Goal: Register for event/course

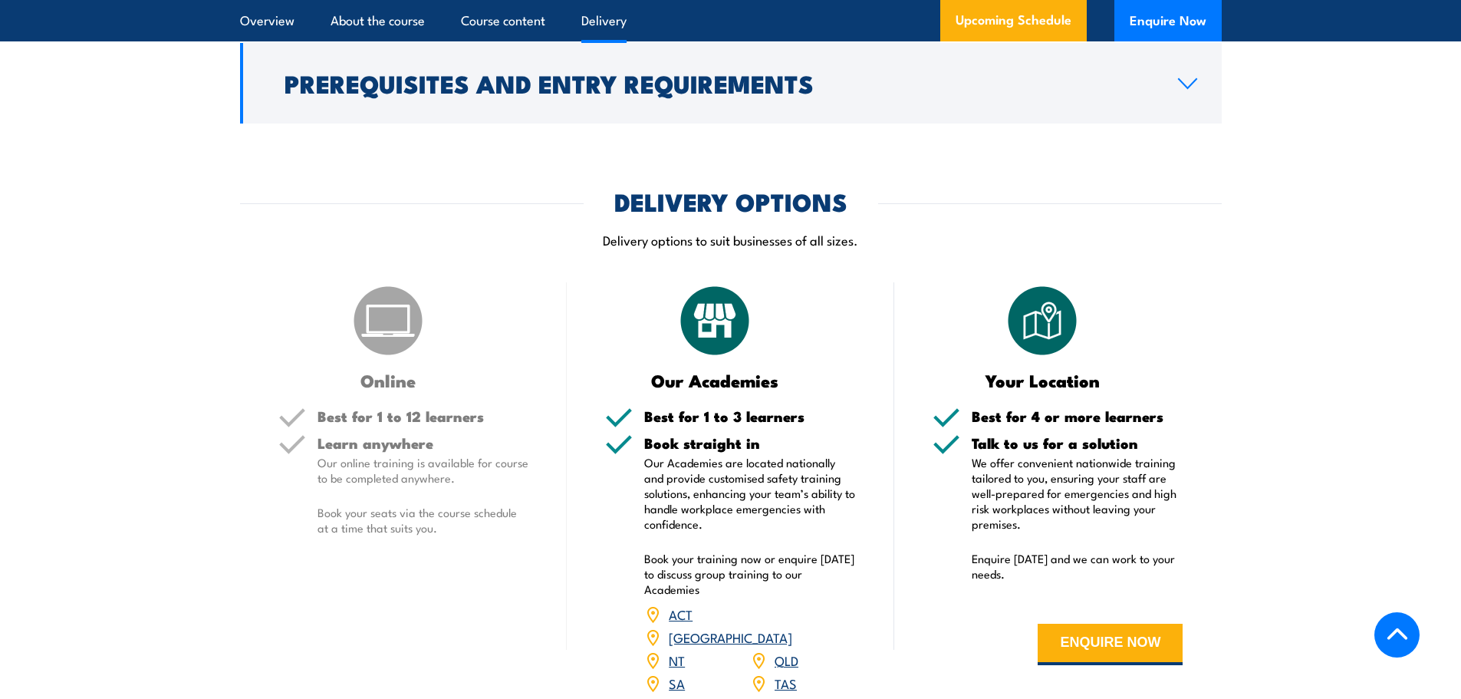
scroll to position [2071, 0]
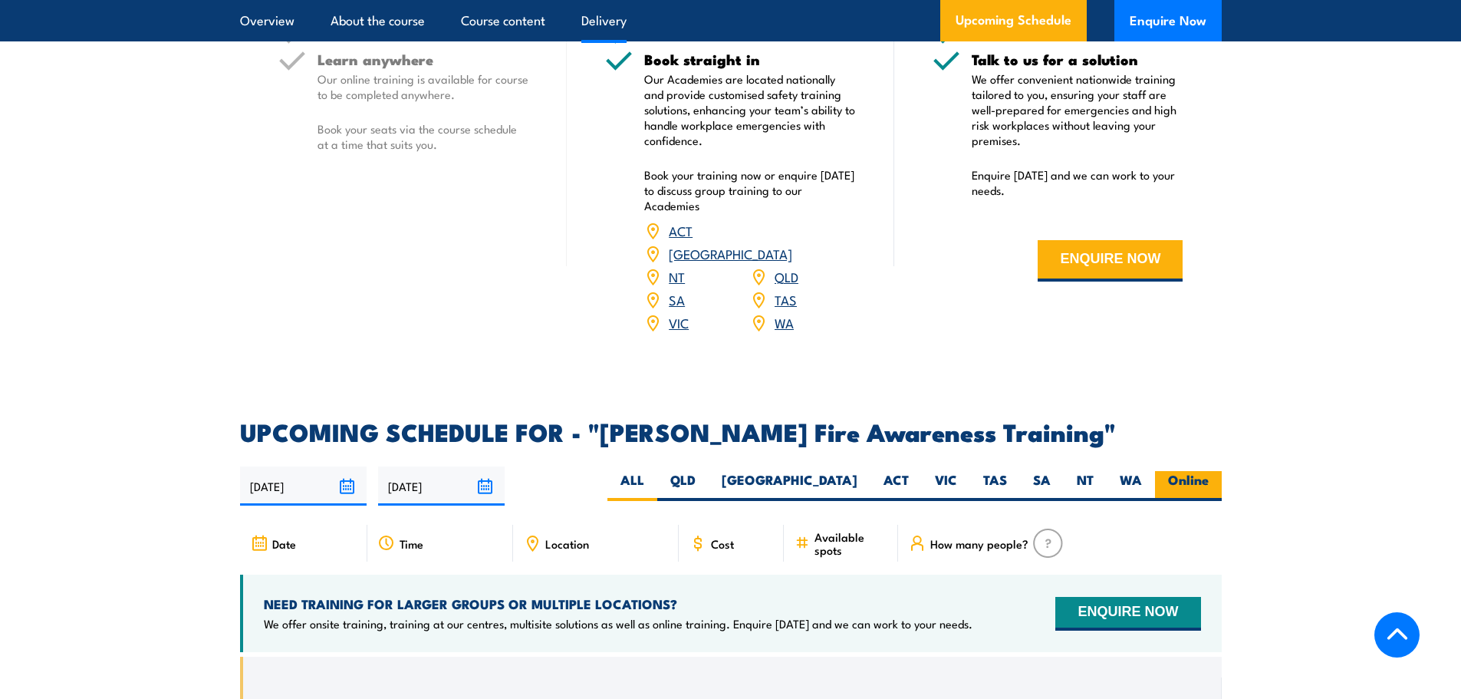
click at [1194, 471] on label "Online" at bounding box center [1188, 486] width 67 height 30
click at [1209, 471] on input "Online" at bounding box center [1214, 476] width 10 height 10
radio input "true"
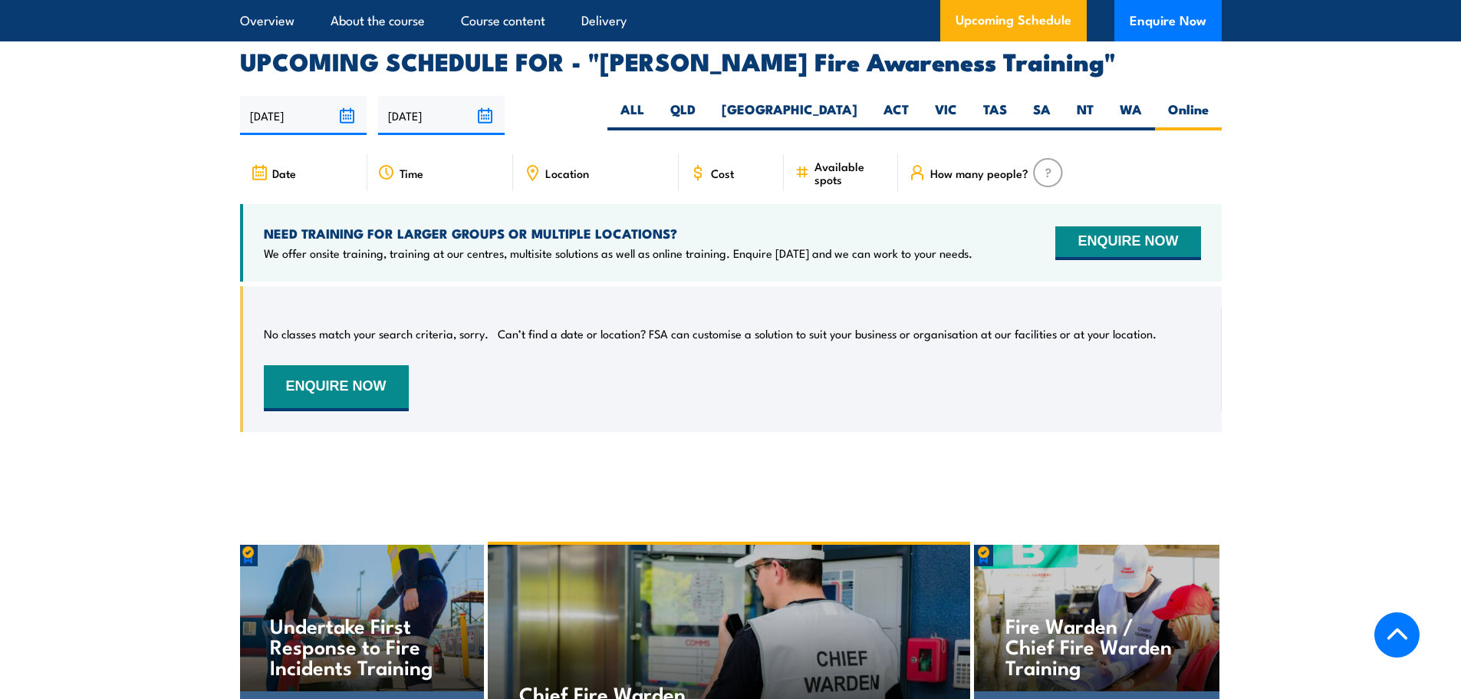
scroll to position [2451, 0]
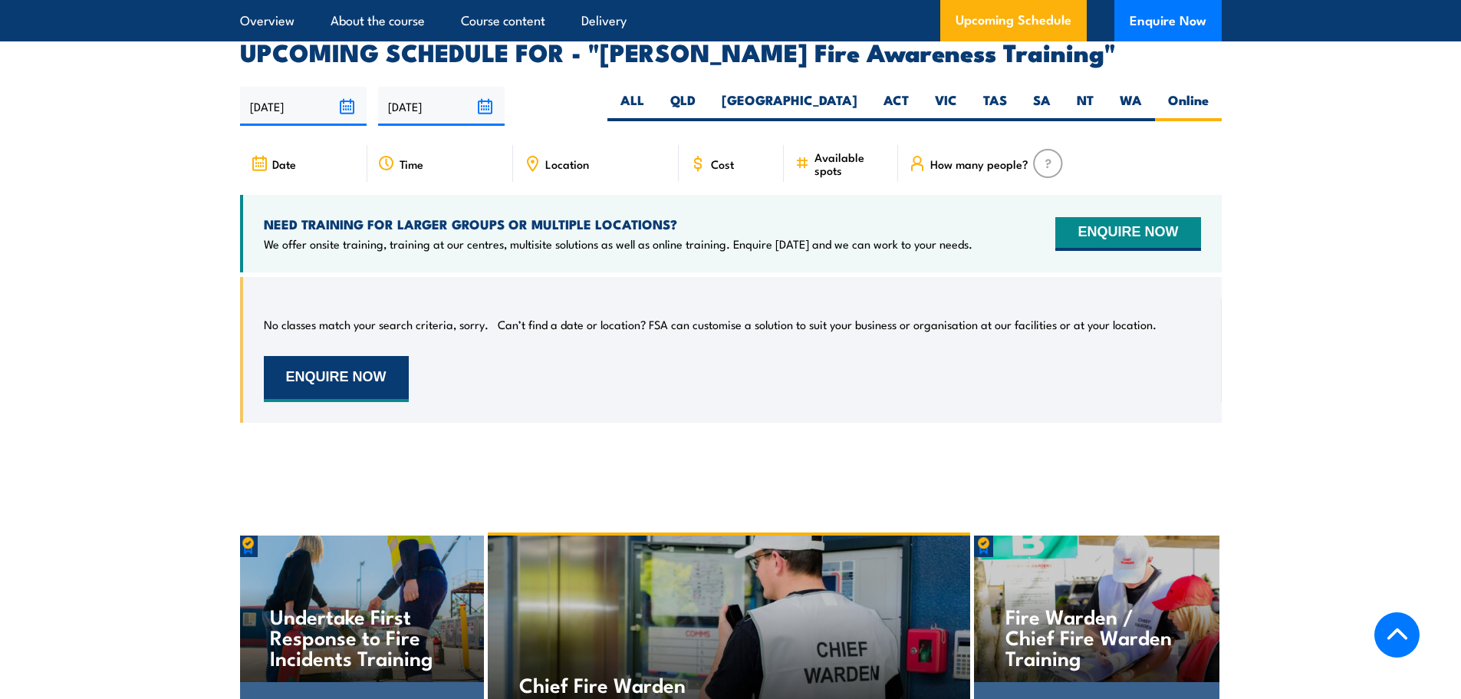
click at [357, 356] on button "ENQUIRE NOW" at bounding box center [336, 379] width 145 height 46
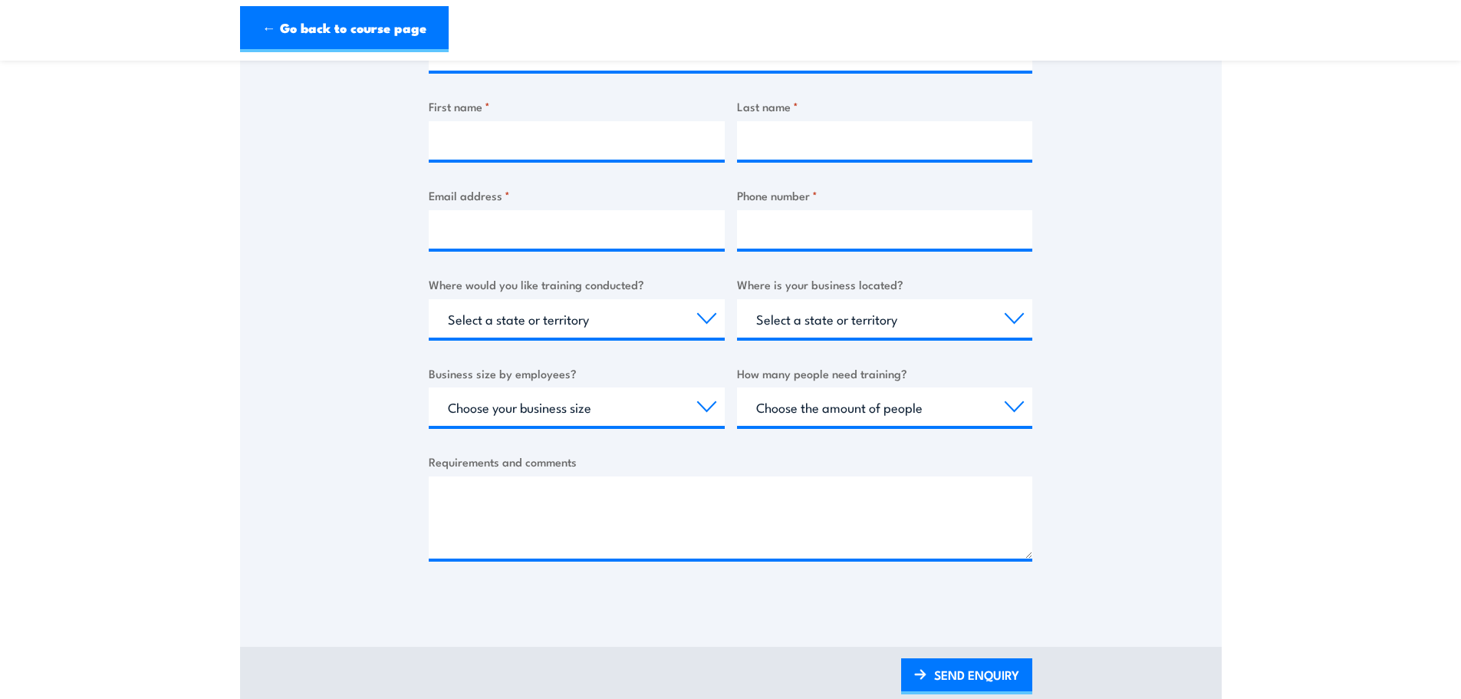
scroll to position [307, 0]
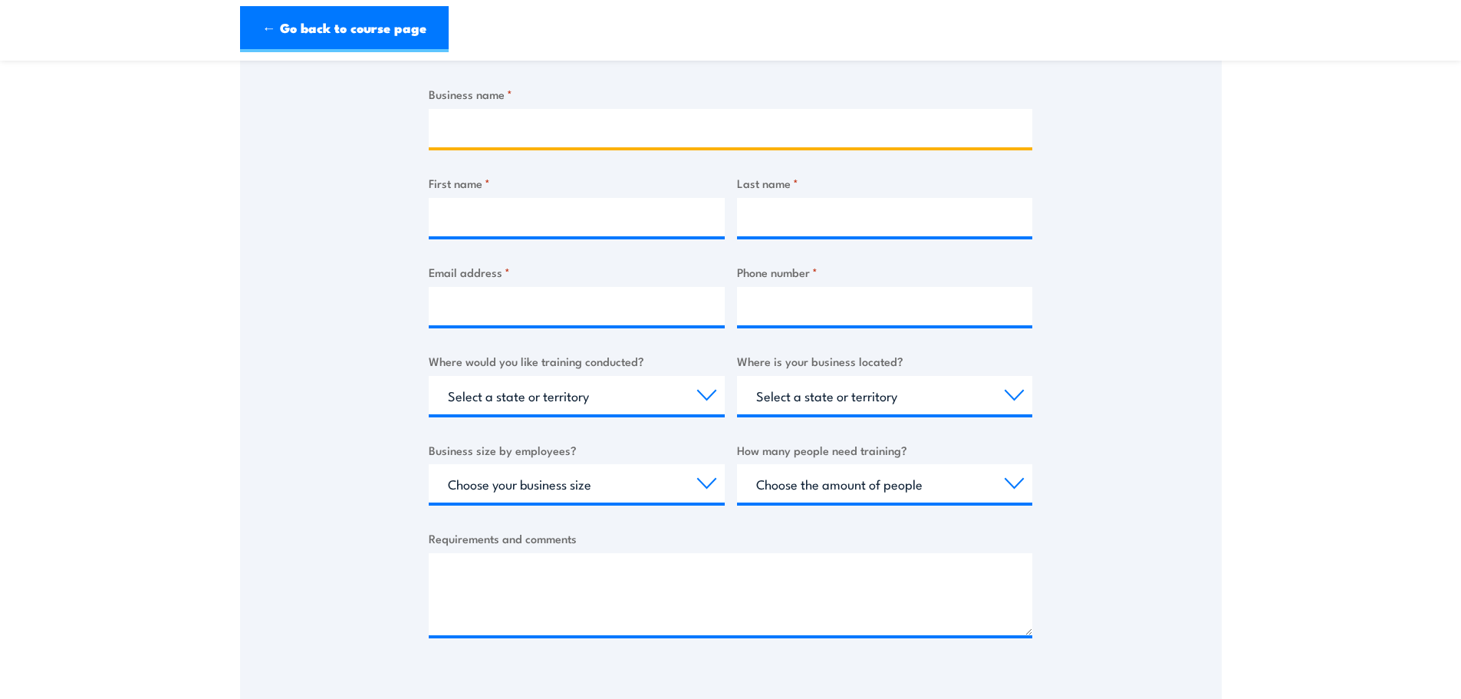
click at [548, 116] on input "Business name *" at bounding box center [731, 128] width 604 height 38
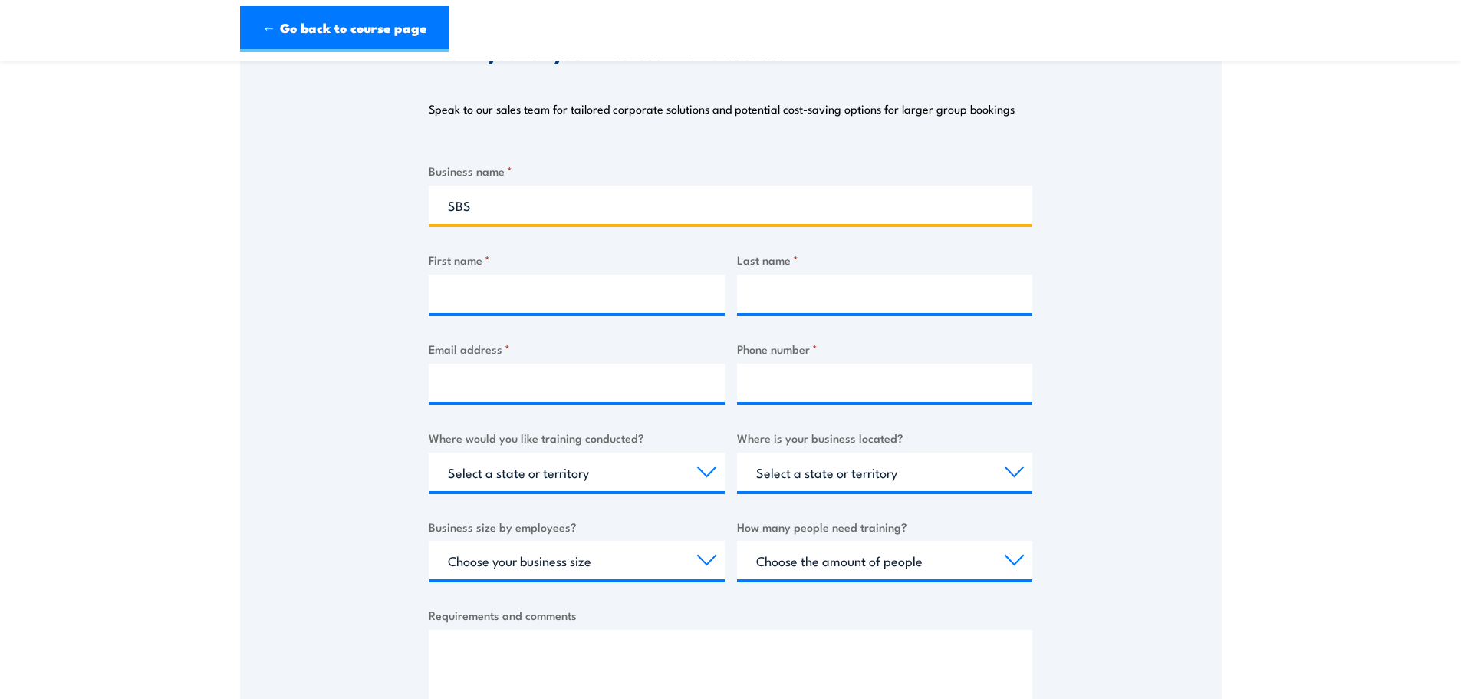
type input "SBS"
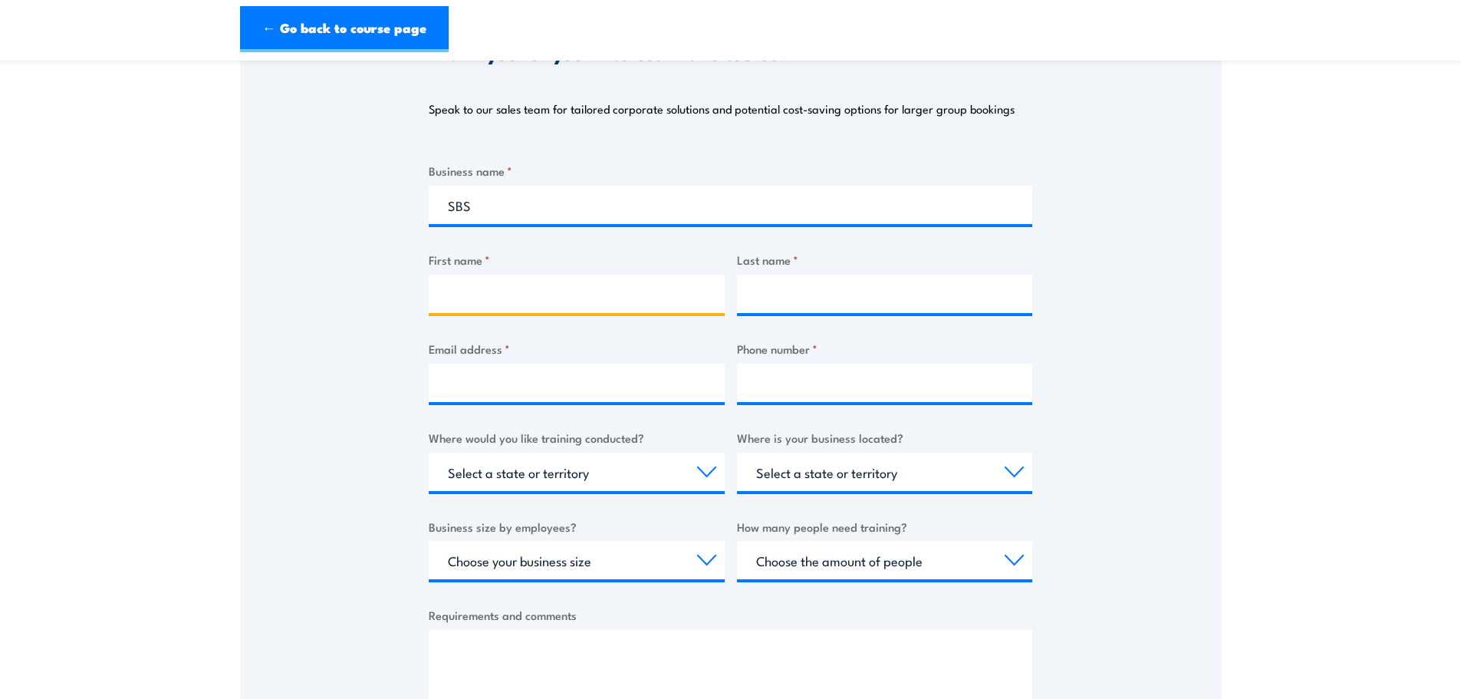
click at [565, 290] on input "First name *" at bounding box center [577, 294] width 296 height 38
type input "Kelly"
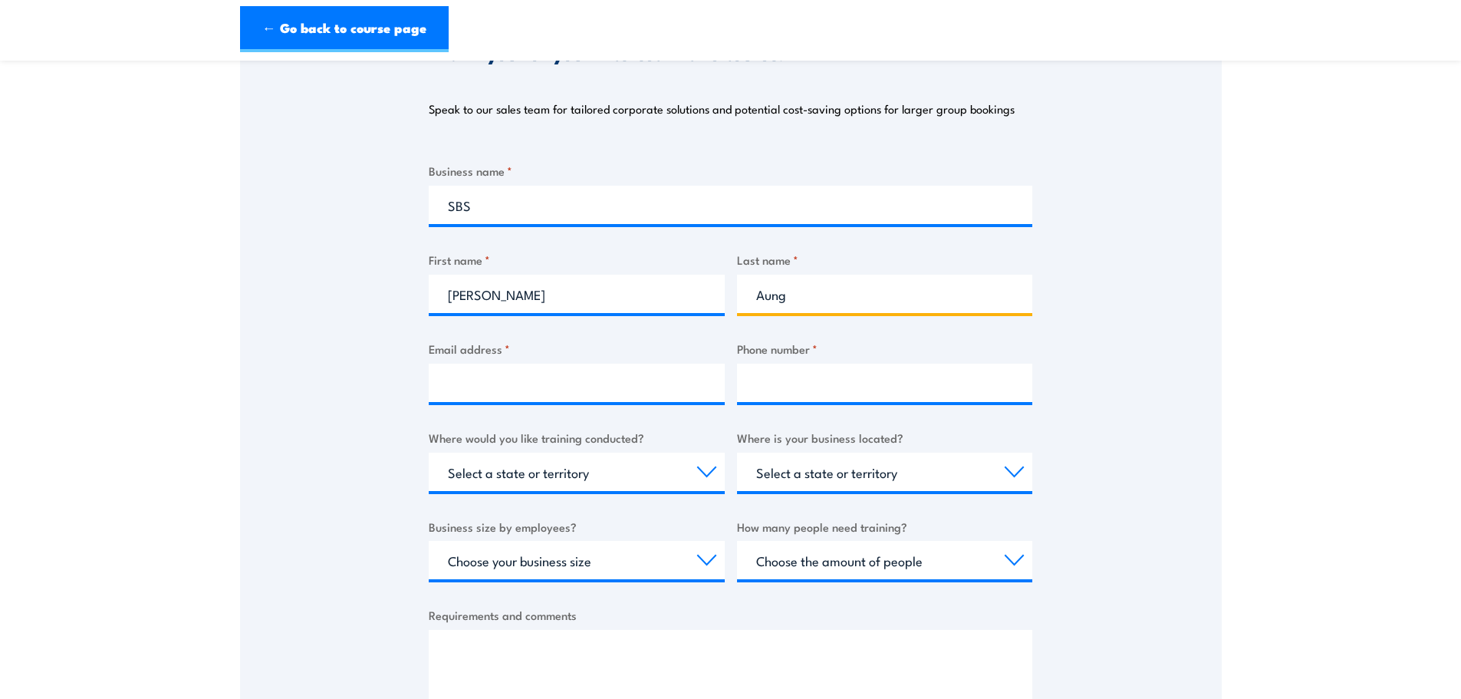
type input "Aung"
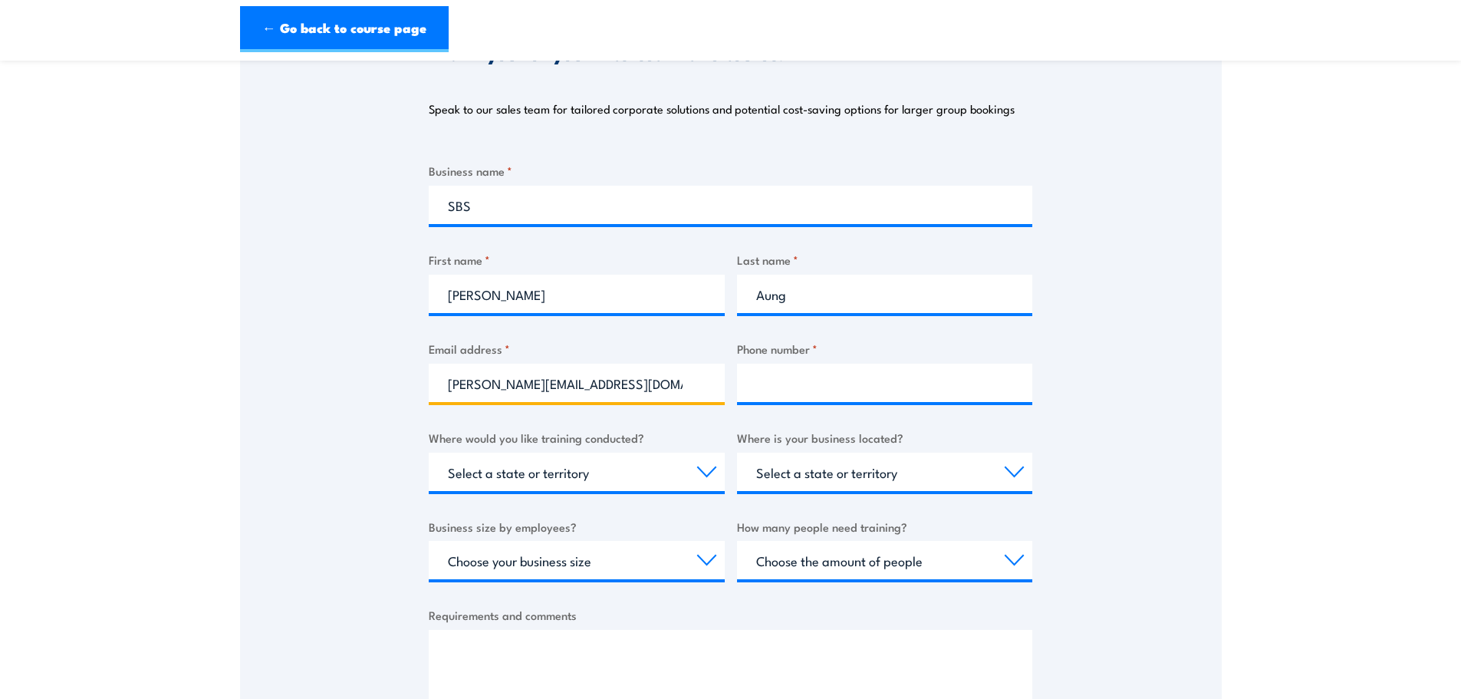
type input "kelly.aung@sbs.com.au"
type input "0413064794"
click at [572, 486] on select "Select a state or territory Nationally - multiple locations QLD NSW VIC SA ACT …" at bounding box center [577, 472] width 296 height 38
select select "QLD"
click at [429, 453] on select "Select a state or territory Nationally - multiple locations QLD NSW VIC SA ACT …" at bounding box center [577, 472] width 296 height 38
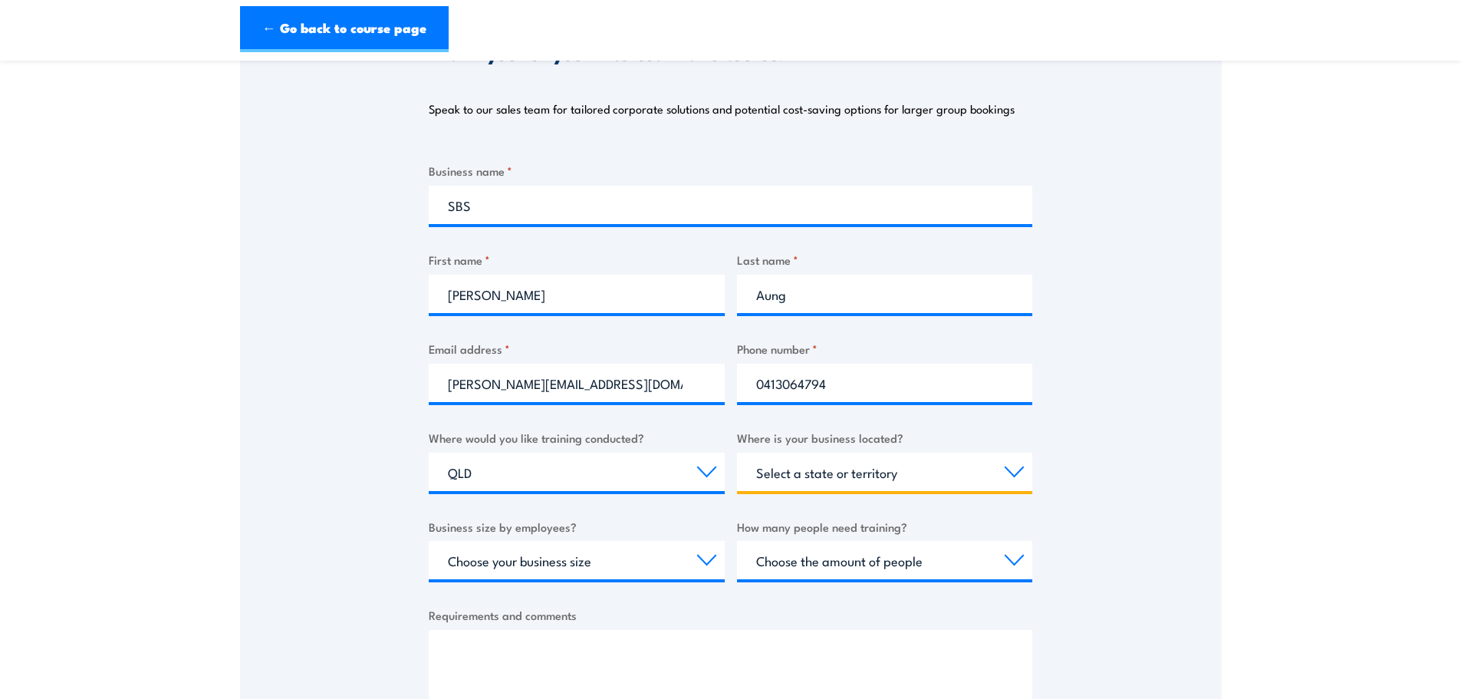
click at [843, 469] on select "Select a state or territory QLD NSW VIC SA ACT WA TAS NT" at bounding box center [885, 472] width 296 height 38
click at [737, 453] on select "Select a state or territory QLD NSW VIC SA ACT WA TAS NT" at bounding box center [885, 472] width 296 height 38
click at [772, 464] on select "Select a state or territory QLD NSW VIC SA ACT WA TAS NT" at bounding box center [885, 472] width 296 height 38
select select "VIC"
click at [737, 453] on select "Select a state or territory QLD NSW VIC SA ACT WA TAS NT" at bounding box center [885, 472] width 296 height 38
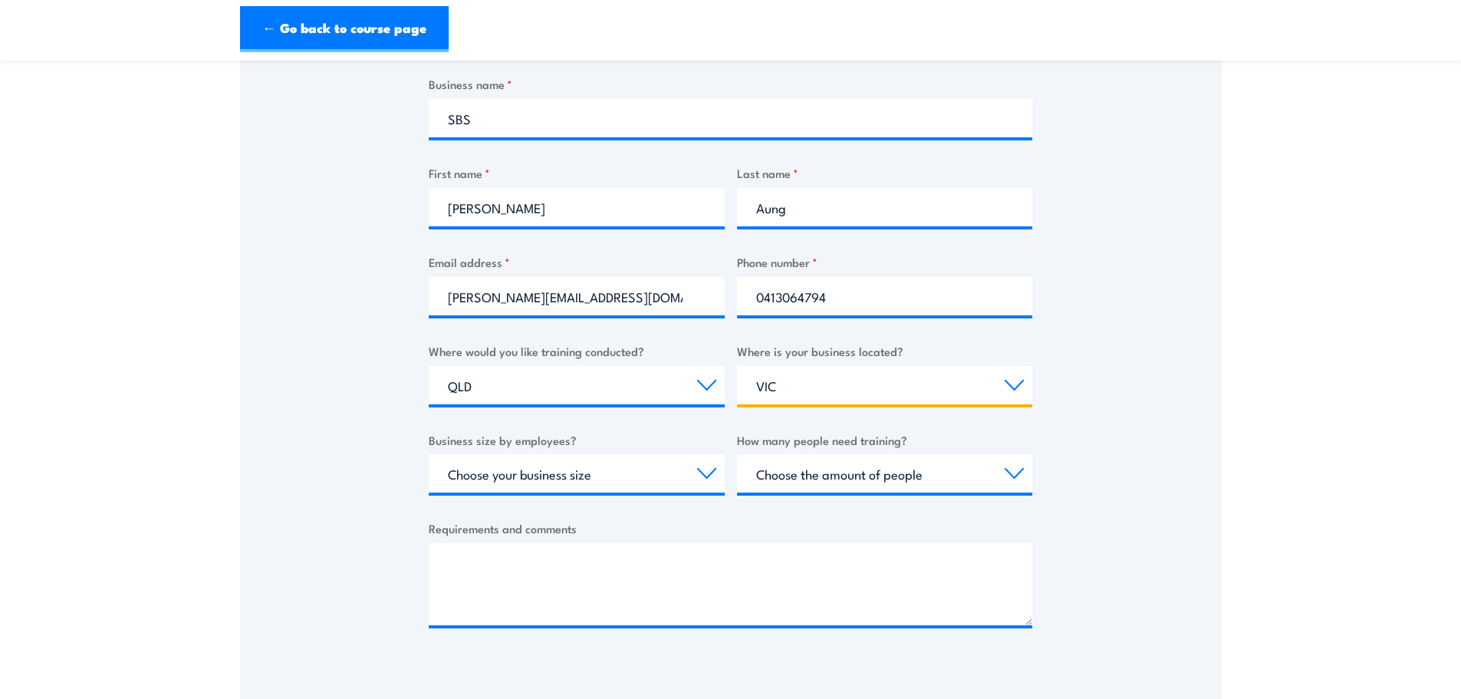
scroll to position [384, 0]
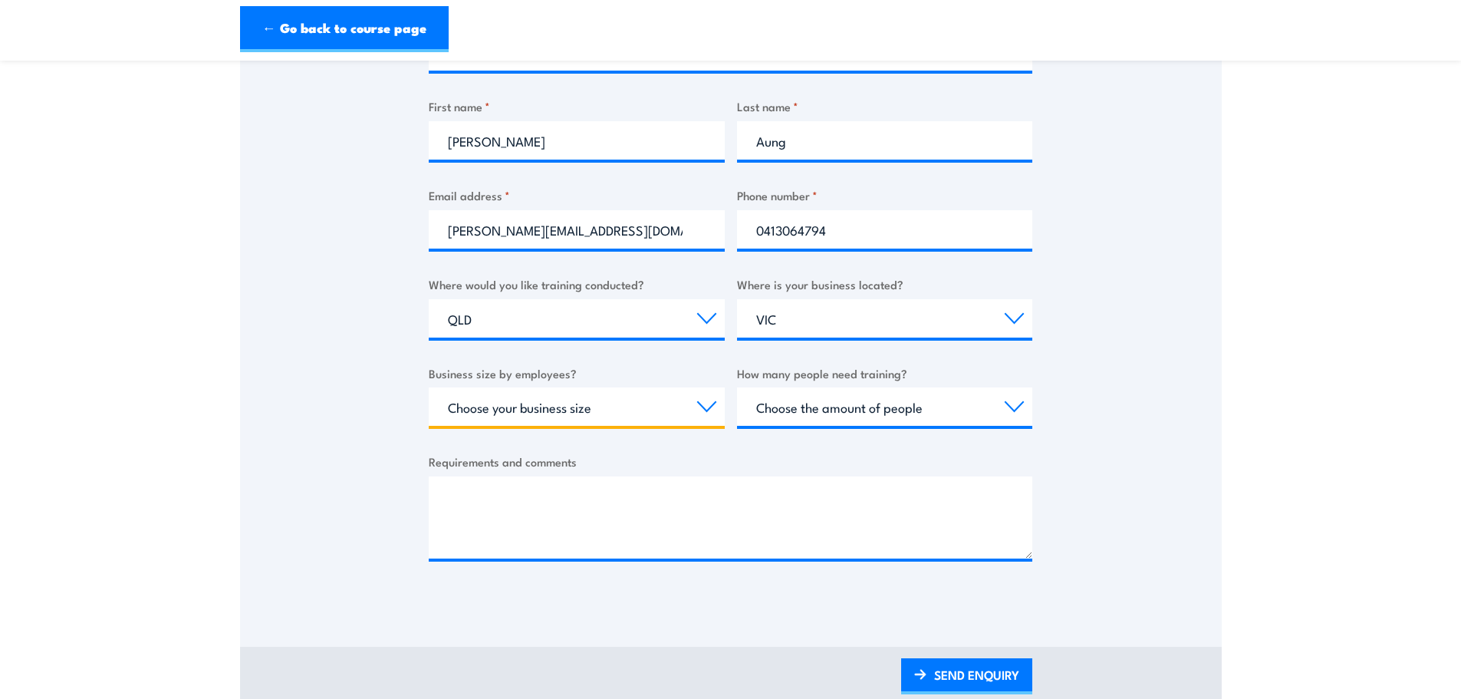
click at [650, 396] on select "Choose your business size 1 to 19 20 to 199 200+" at bounding box center [577, 406] width 296 height 38
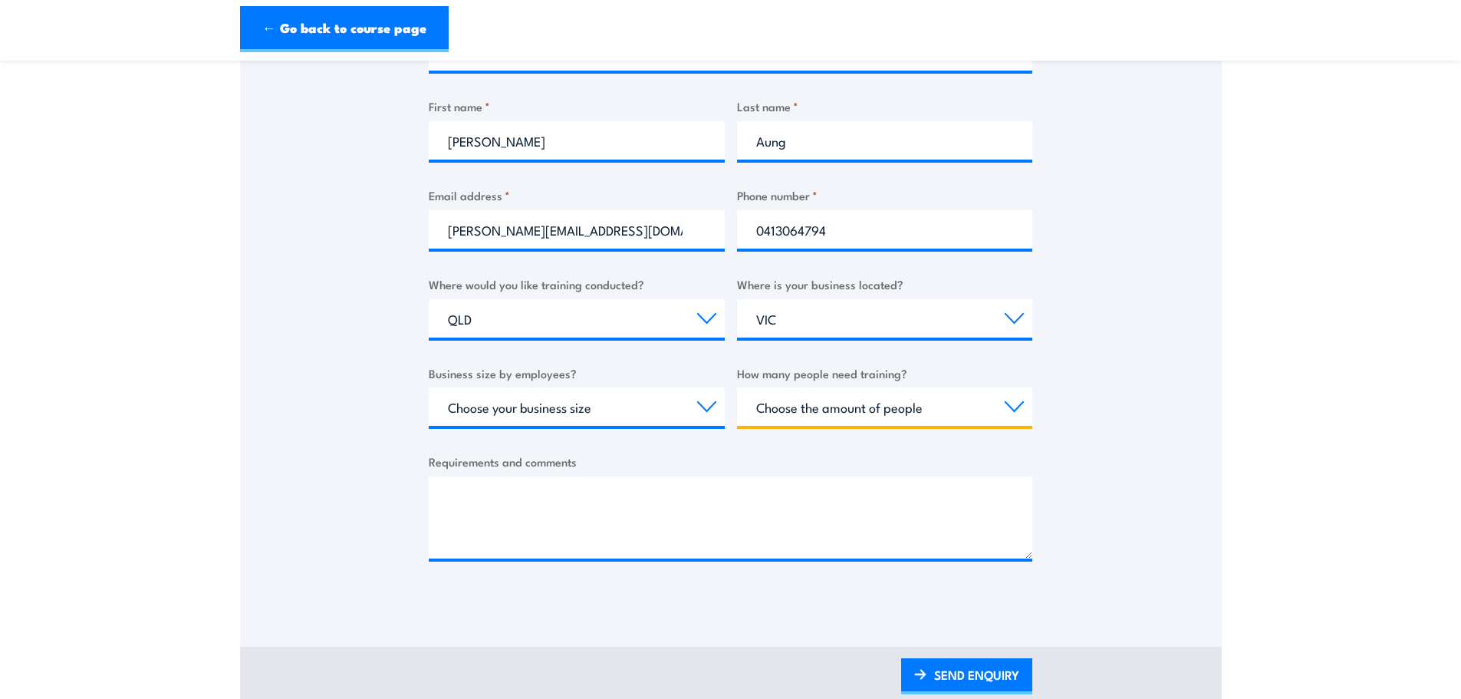
click at [823, 417] on select "Choose the amount of people 1 to 4 5 to 19 20+" at bounding box center [885, 406] width 296 height 38
select select "1 to 4"
click at [737, 387] on select "Choose the amount of people 1 to 4 5 to 19 20+" at bounding box center [885, 406] width 296 height 38
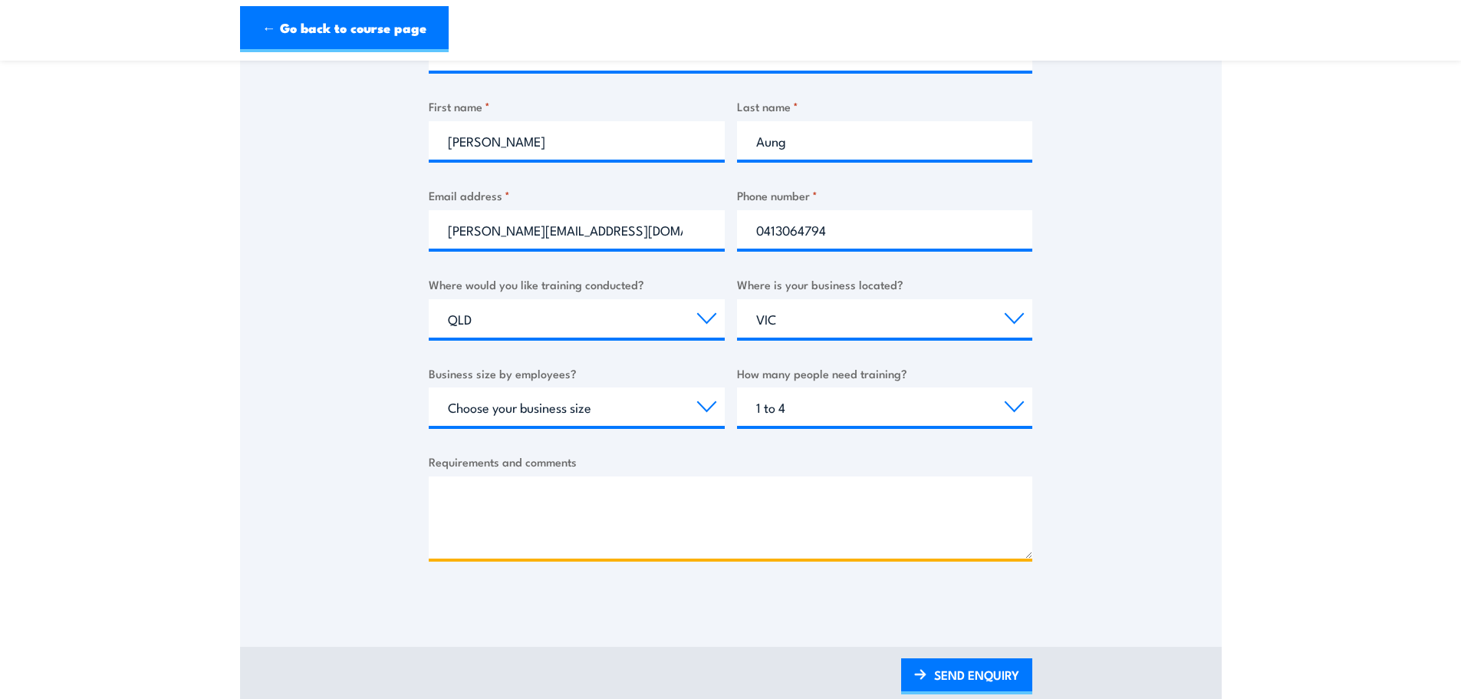
click at [532, 495] on textarea "Requirements and comments" at bounding box center [731, 517] width 604 height 82
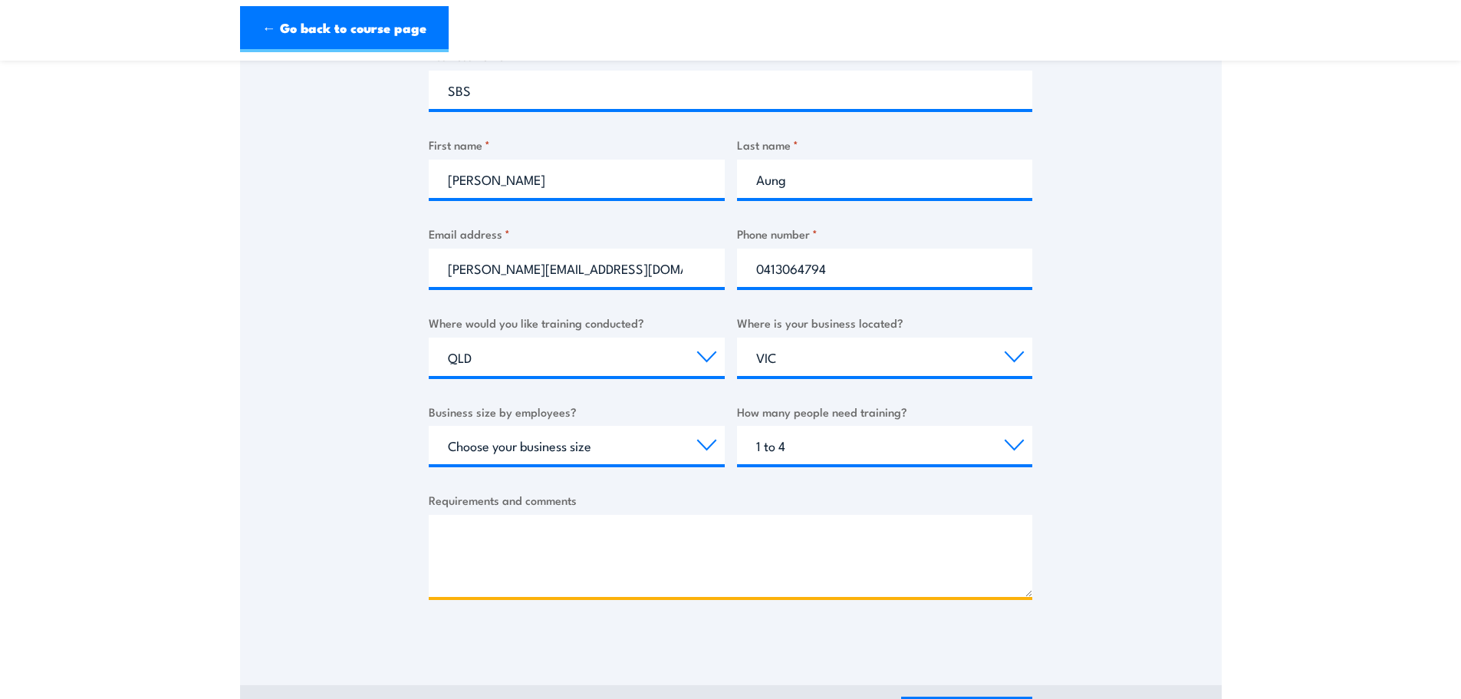
scroll to position [460, 0]
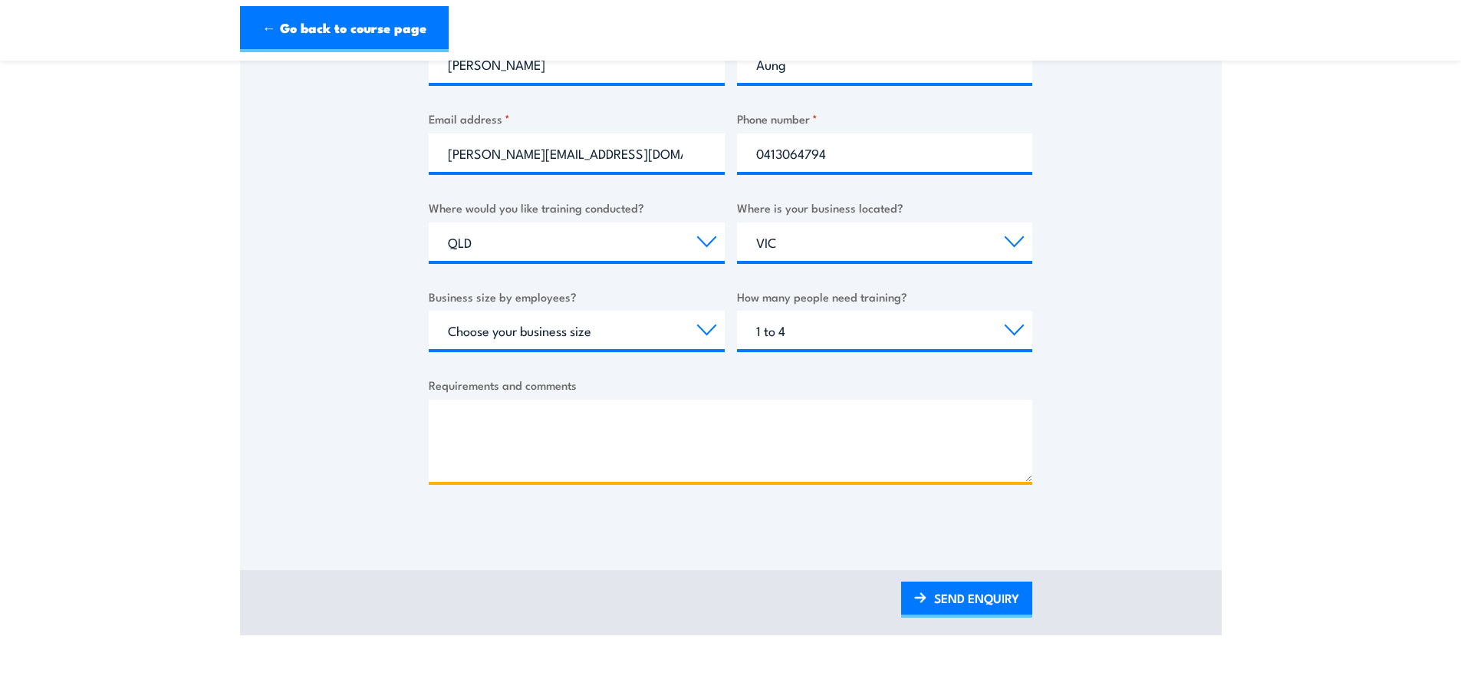
click at [601, 456] on textarea "Requirements and comments" at bounding box center [731, 441] width 604 height 82
click at [602, 437] on textarea "Requirements and comments" at bounding box center [731, 441] width 604 height 82
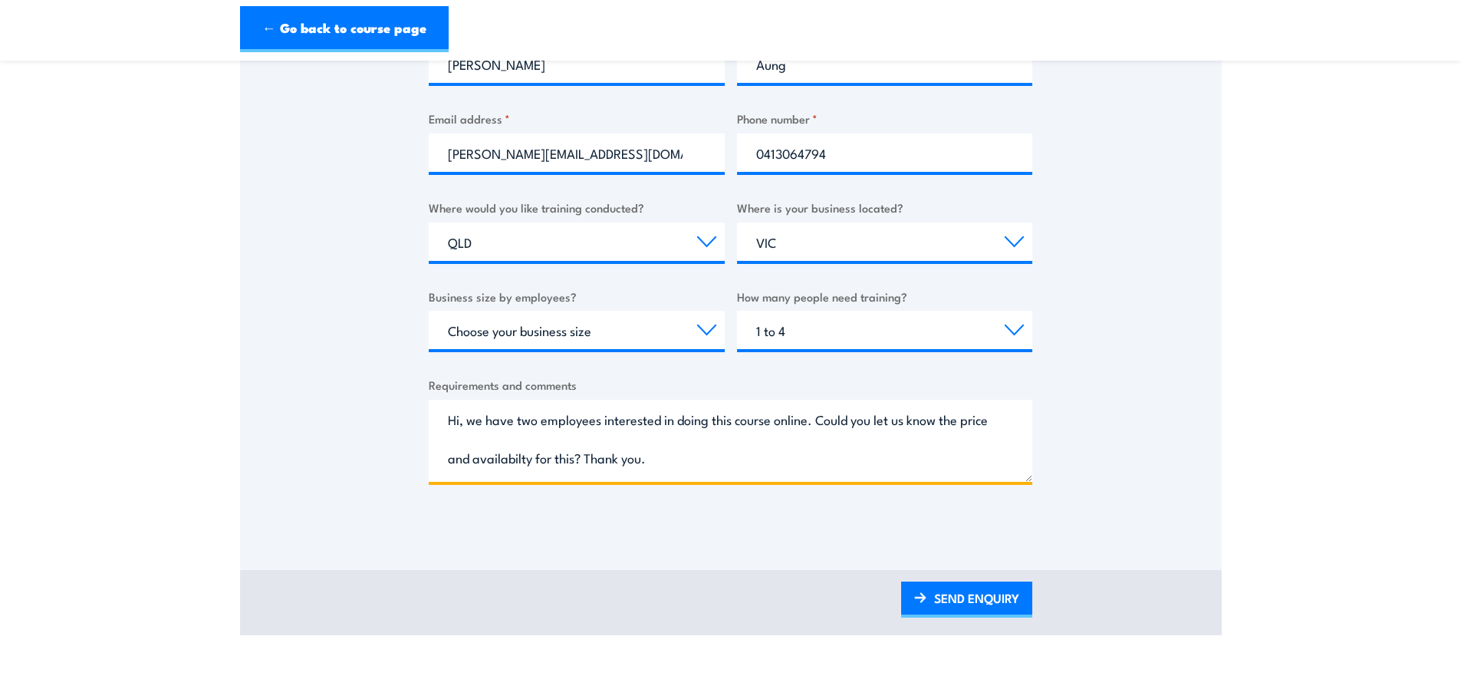
click at [540, 457] on textarea "Hi, we have two employees interested in doing this course online. Could you let…" at bounding box center [731, 441] width 604 height 82
type textarea "Hi, we have two employees interested in doing this course online. Could you let…"
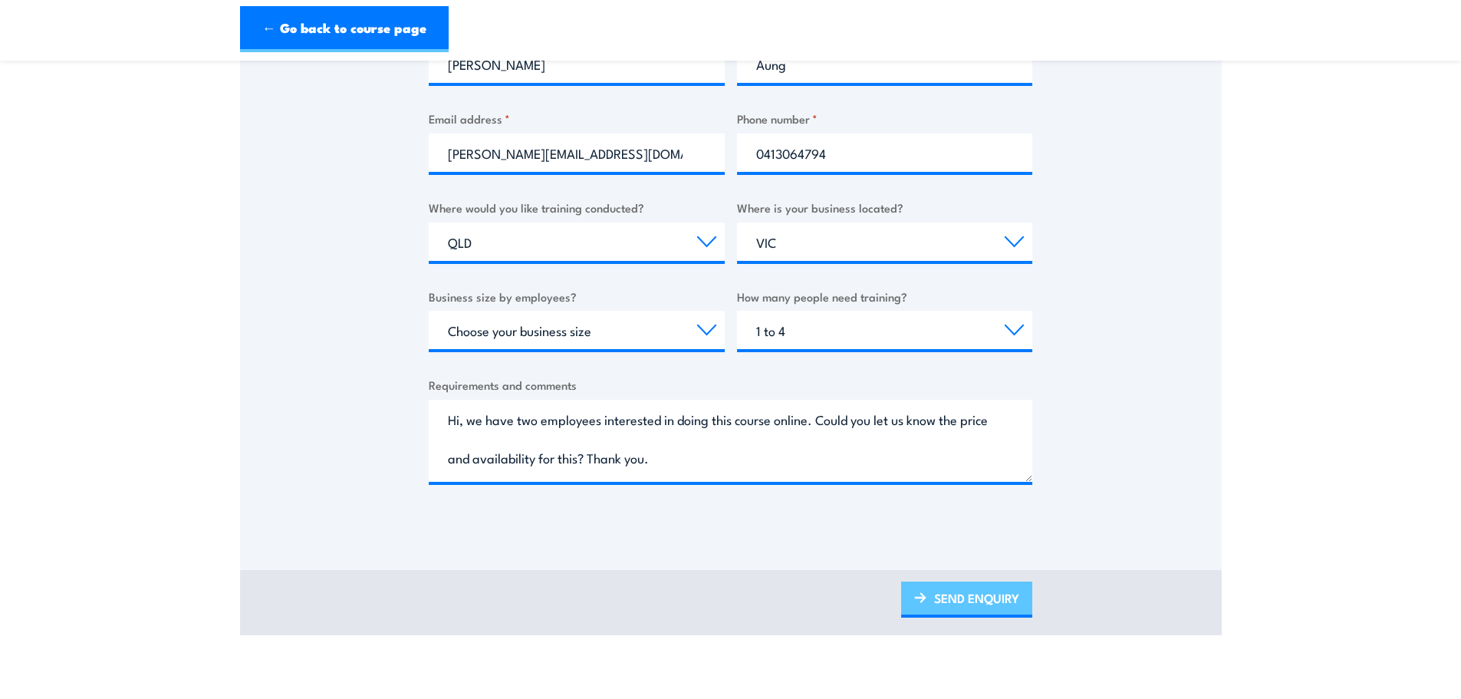
click at [936, 603] on link "SEND ENQUIRY" at bounding box center [966, 600] width 131 height 36
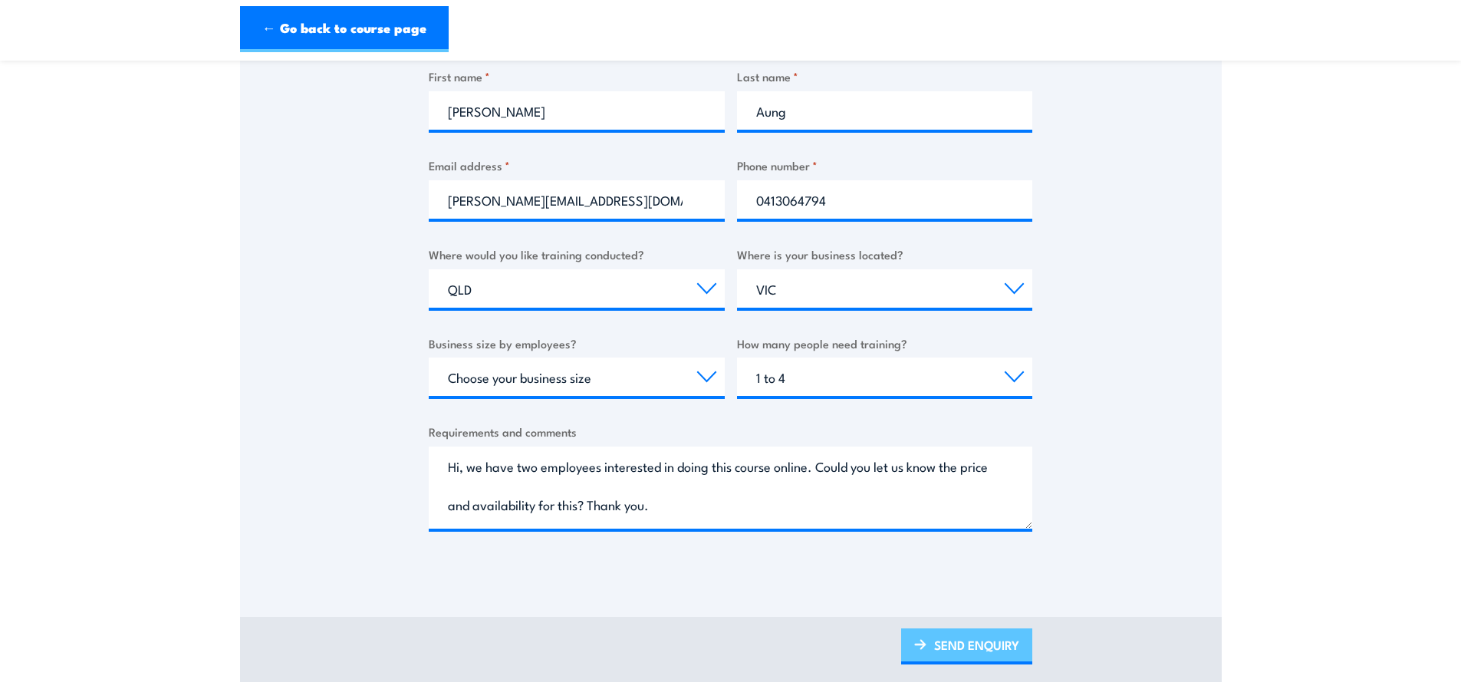
scroll to position [0, 0]
click at [967, 362] on body "← Go back to course page This Bush Fire Awareness Training Thank you for your i…" at bounding box center [730, 12] width 1461 height 699
